Goal: Task Accomplishment & Management: Manage account settings

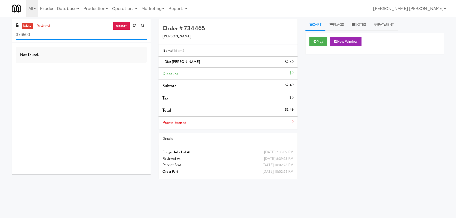
drag, startPoint x: 48, startPoint y: 35, endPoint x: -26, endPoint y: 37, distance: 73.8
click at [0, 37] on html "Okay Okay Select date: previous 2025-Aug next Su Mo Tu We Th Fr Sa 27 28 29 30 …" at bounding box center [228, 109] width 456 height 218
paste input "UHN - [PERSON_NAME][GEOGRAPHIC_DATA] - The Meeting Place"
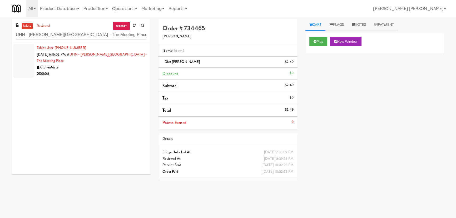
click at [92, 71] on div "00:08" at bounding box center [92, 74] width 110 height 7
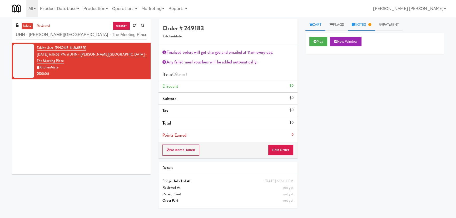
click at [364, 24] on link "Notes" at bounding box center [361, 25] width 27 height 12
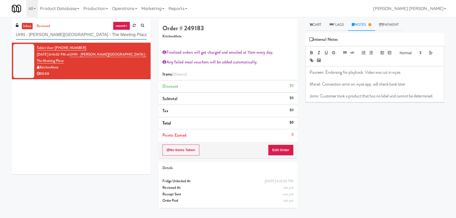
drag, startPoint x: 96, startPoint y: 35, endPoint x: -18, endPoint y: 39, distance: 114.4
click at [0, 39] on html "Okay Okay Select date: previous 2025-Aug next Su Mo Tu We Th Fr Sa 27 28 29 30 …" at bounding box center [228, 109] width 456 height 218
paste input "White Furniture 01"
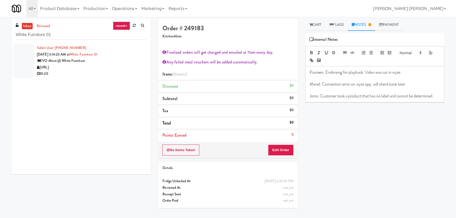
click at [113, 65] on div "[URL]" at bounding box center [92, 67] width 110 height 7
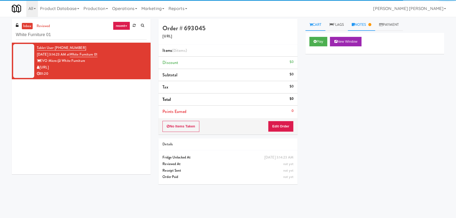
click at [363, 25] on link "Notes" at bounding box center [361, 25] width 27 height 12
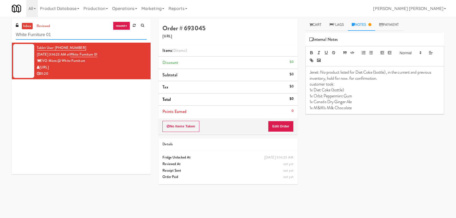
drag, startPoint x: 56, startPoint y: 34, endPoint x: 3, endPoint y: 34, distance: 53.5
click at [3, 34] on div "inbox reviewed recent all unclear take inventory issue suspicious failed recent…" at bounding box center [228, 117] width 456 height 197
paste input "[PERSON_NAME] Right Pantry"
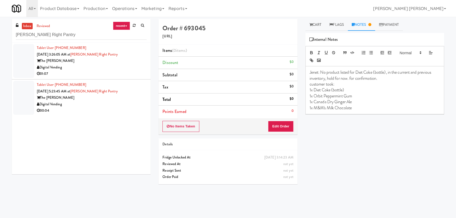
click at [128, 74] on div "01:07" at bounding box center [92, 74] width 110 height 7
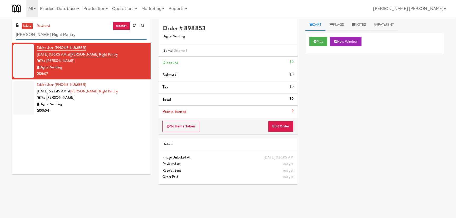
drag, startPoint x: 60, startPoint y: 36, endPoint x: 9, endPoint y: 37, distance: 50.6
click at [9, 37] on div "inbox reviewed recent all unclear take inventory issue suspicious failed recent…" at bounding box center [81, 98] width 147 height 159
paste input "The [PERSON_NAME] - Left"
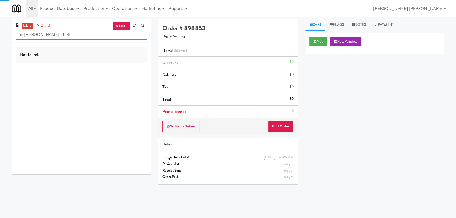
type input "The [PERSON_NAME] - Left"
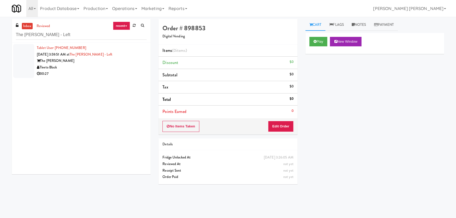
click at [87, 69] on div "Tleeto Black" at bounding box center [92, 67] width 110 height 7
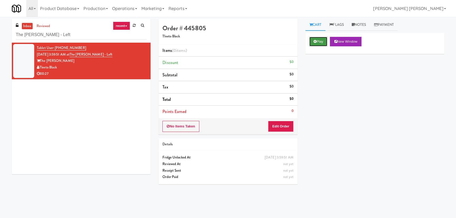
click at [316, 41] on icon at bounding box center [315, 41] width 3 height 3
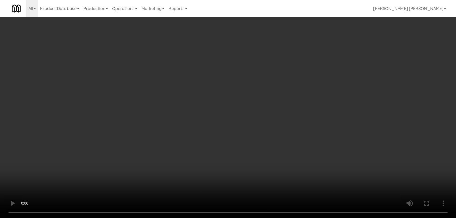
click at [250, 218] on video at bounding box center [228, 109] width 456 height 218
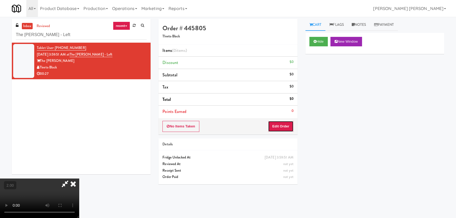
click at [281, 126] on button "Edit Order" at bounding box center [281, 126] width 26 height 11
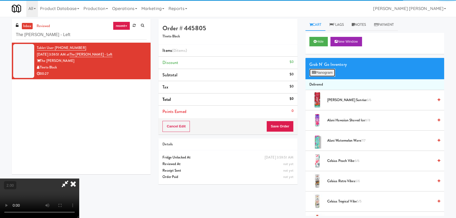
click at [323, 74] on button "Planogram" at bounding box center [323, 73] width 26 height 8
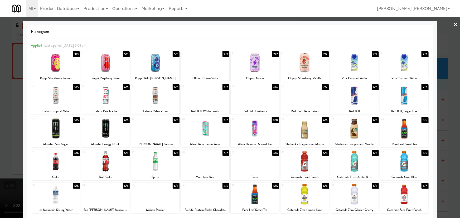
click at [302, 168] on div at bounding box center [304, 162] width 48 height 20
click at [300, 198] on div at bounding box center [304, 194] width 48 height 20
click at [201, 201] on div at bounding box center [205, 194] width 48 height 20
click at [453, 25] on link "×" at bounding box center [455, 25] width 4 height 16
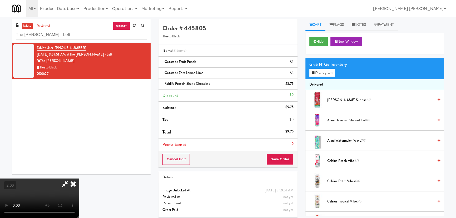
click at [79, 179] on icon at bounding box center [73, 184] width 12 height 11
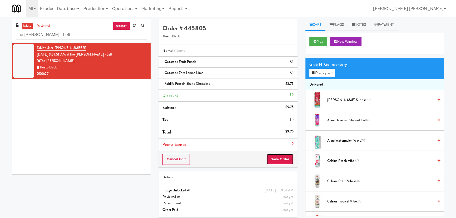
click at [280, 161] on button "Save Order" at bounding box center [280, 159] width 27 height 11
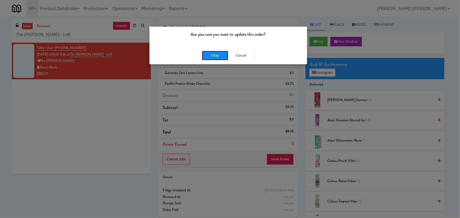
click at [212, 54] on button "Okay" at bounding box center [215, 55] width 26 height 9
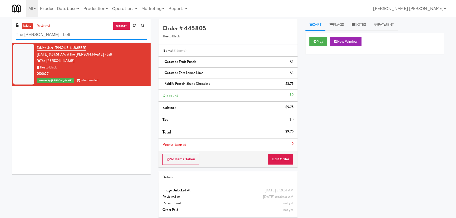
drag, startPoint x: 76, startPoint y: 35, endPoint x: -4, endPoint y: 35, distance: 80.9
click at [0, 35] on html "Are you sure you want to update this order? Okay Cancel Okay Are you sure you w…" at bounding box center [228, 109] width 456 height 218
paste input "Fridge - Gym"
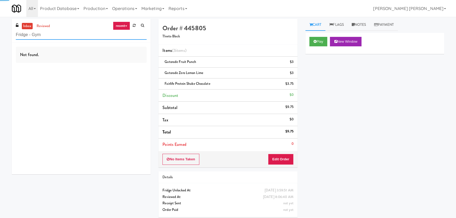
type input "Fridge - Gym"
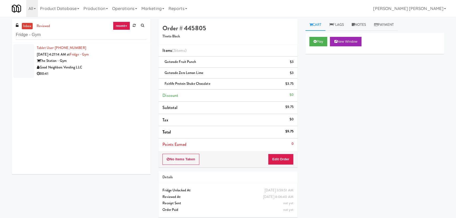
drag, startPoint x: 115, startPoint y: 63, endPoint x: 116, endPoint y: 66, distance: 2.9
click at [115, 63] on div "The Station - Gym" at bounding box center [92, 61] width 110 height 7
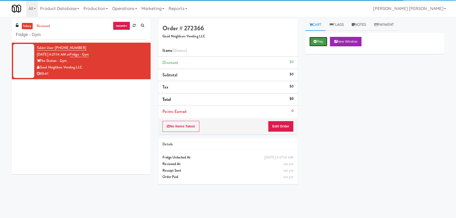
click at [323, 43] on button "Play" at bounding box center [319, 41] width 18 height 9
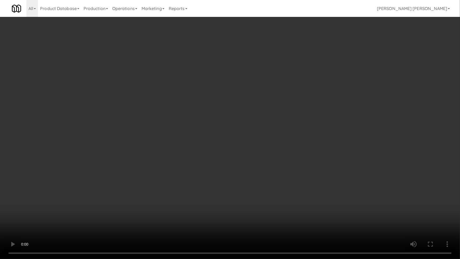
click at [265, 230] on video at bounding box center [230, 129] width 460 height 259
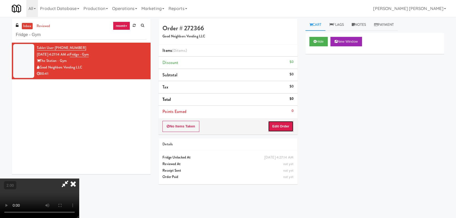
click at [286, 129] on button "Edit Order" at bounding box center [281, 126] width 26 height 11
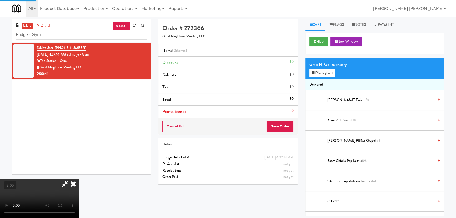
scroll to position [120, 0]
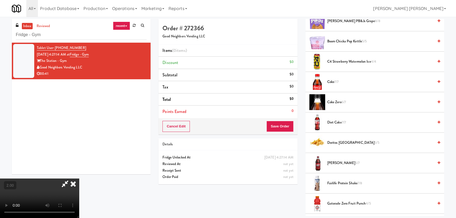
click at [330, 124] on span "Diet Coke 7/7" at bounding box center [381, 122] width 106 height 7
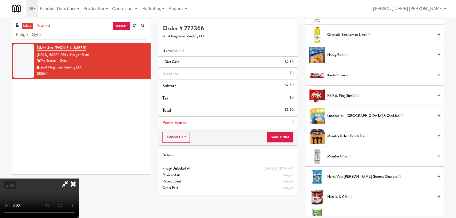
scroll to position [335, 0]
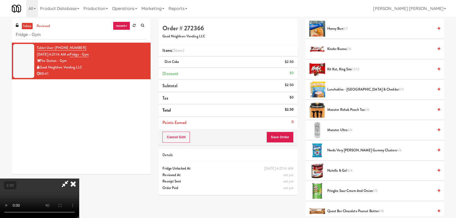
click at [336, 191] on span "Pringles Sour Cream and Onion 5/5" at bounding box center [381, 191] width 106 height 7
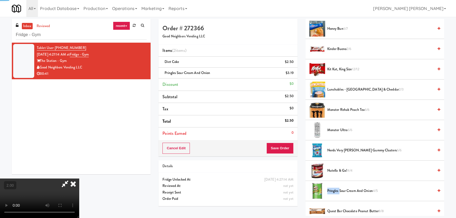
click at [336, 191] on span "Pringles Sour Cream and Onion 4/5" at bounding box center [381, 191] width 106 height 7
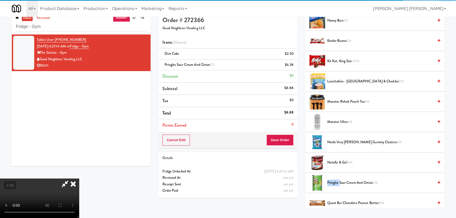
scroll to position [17, 0]
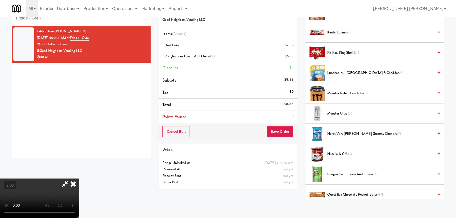
drag, startPoint x: 269, startPoint y: 70, endPoint x: 279, endPoint y: 122, distance: 53.0
click at [79, 179] on icon at bounding box center [73, 184] width 12 height 11
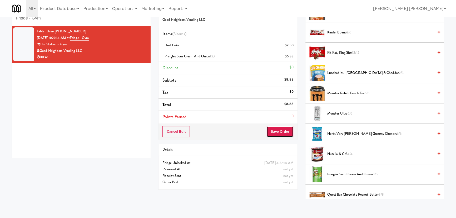
click at [281, 135] on button "Save Order" at bounding box center [280, 131] width 27 height 11
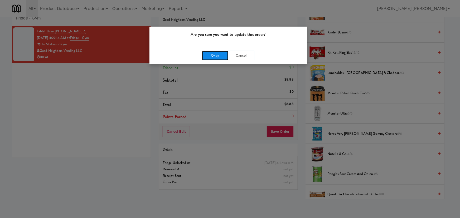
click at [217, 51] on button "Okay" at bounding box center [215, 55] width 26 height 9
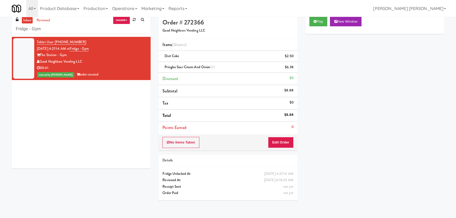
scroll to position [0, 0]
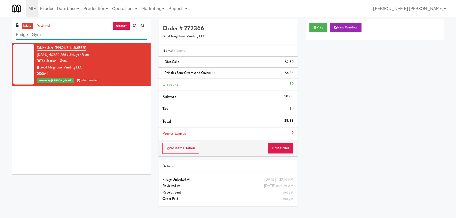
drag, startPoint x: 44, startPoint y: 37, endPoint x: -33, endPoint y: 35, distance: 77.0
click at [0, 35] on html "Are you sure you want to update this order? Okay Cancel Okay Are you sure you w…" at bounding box center [228, 109] width 456 height 218
paste input "(Snack & Drink) EWR 1-TB-MAIN BREAK ROOM"
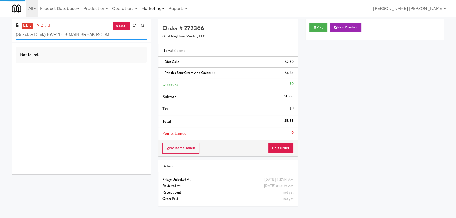
type input "(Snack & Drink) EWR 1-TB-MAIN BREAK ROOM"
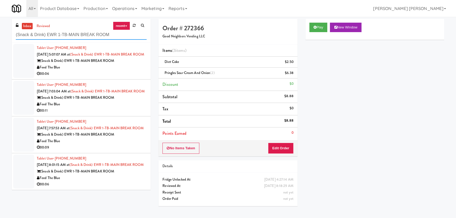
scroll to position [15, 0]
click at [125, 182] on div "Feed The Blue" at bounding box center [92, 178] width 110 height 7
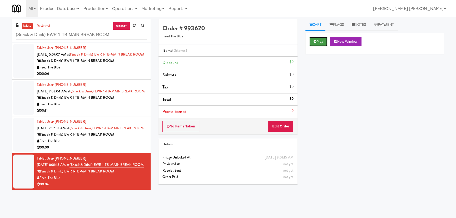
click at [324, 45] on button "Play" at bounding box center [319, 41] width 18 height 9
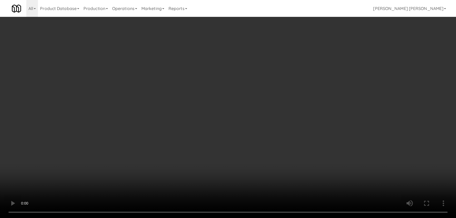
click at [274, 218] on video at bounding box center [228, 109] width 456 height 218
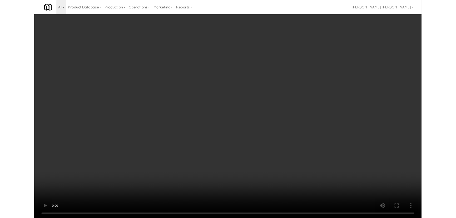
scroll to position [10, 0]
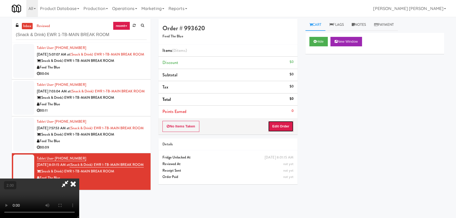
click at [291, 128] on button "Edit Order" at bounding box center [281, 126] width 26 height 11
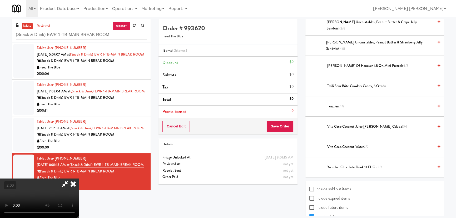
scroll to position [603, 0]
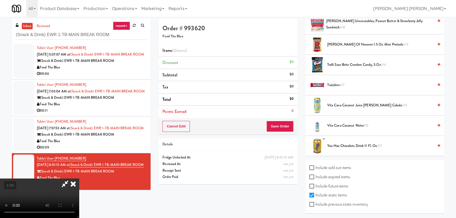
click at [331, 126] on span "Vita Coco Coconut Water 7/9" at bounding box center [381, 126] width 106 height 7
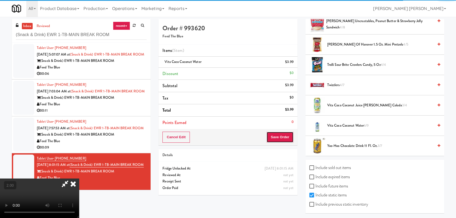
click at [285, 138] on button "Save Order" at bounding box center [280, 137] width 27 height 11
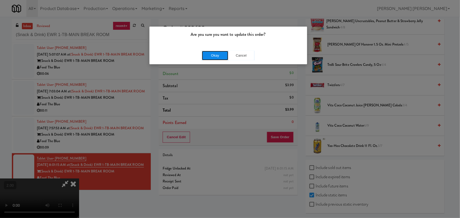
click at [209, 55] on button "Okay" at bounding box center [215, 55] width 26 height 9
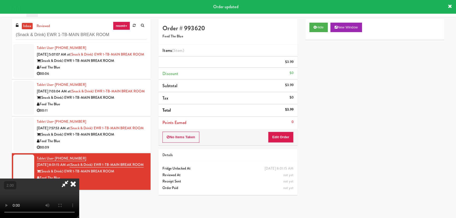
scroll to position [0, 0]
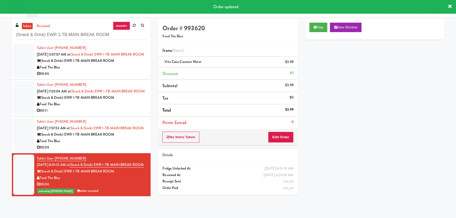
click at [132, 151] on div "00:09" at bounding box center [92, 147] width 110 height 7
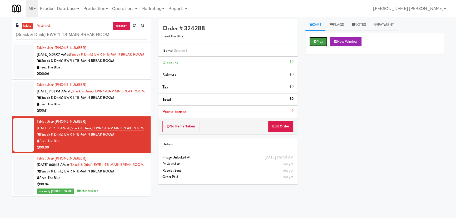
click at [325, 42] on button "Play" at bounding box center [319, 41] width 18 height 9
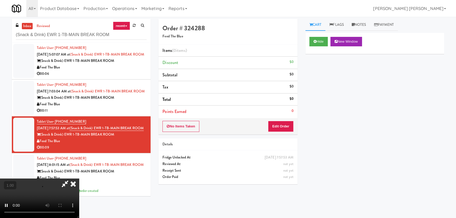
scroll to position [84, 0]
click at [311, 40] on button "Hide" at bounding box center [319, 41] width 18 height 9
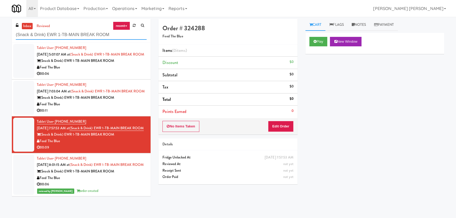
drag, startPoint x: 114, startPoint y: 36, endPoint x: 9, endPoint y: 35, distance: 104.9
click at [9, 35] on div "inbox reviewed recent all unclear take inventory issue suspicious failed recent…" at bounding box center [81, 109] width 147 height 181
